Goal: Navigation & Orientation: Find specific page/section

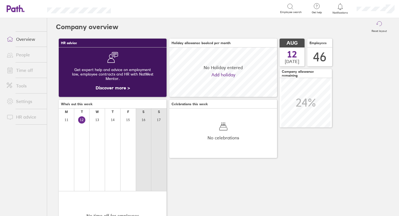
scroll to position [49, 108]
click at [27, 54] on link "People" at bounding box center [24, 54] width 45 height 11
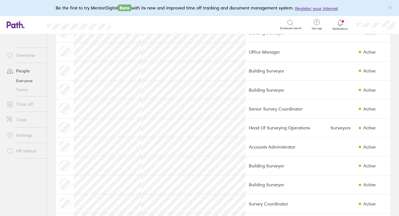
scroll to position [567, 0]
